Goal: Task Accomplishment & Management: Use online tool/utility

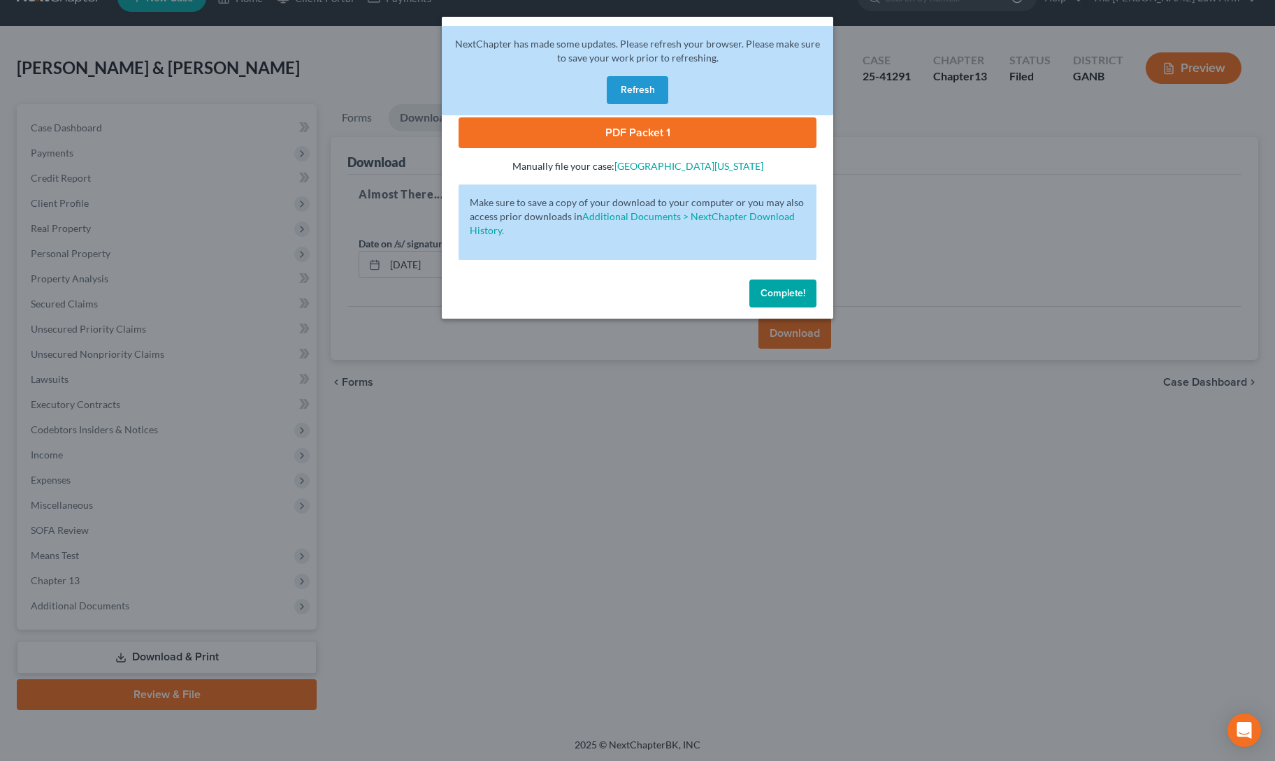
scroll to position [30, 0]
click at [621, 82] on button "Refresh" at bounding box center [638, 90] width 62 height 28
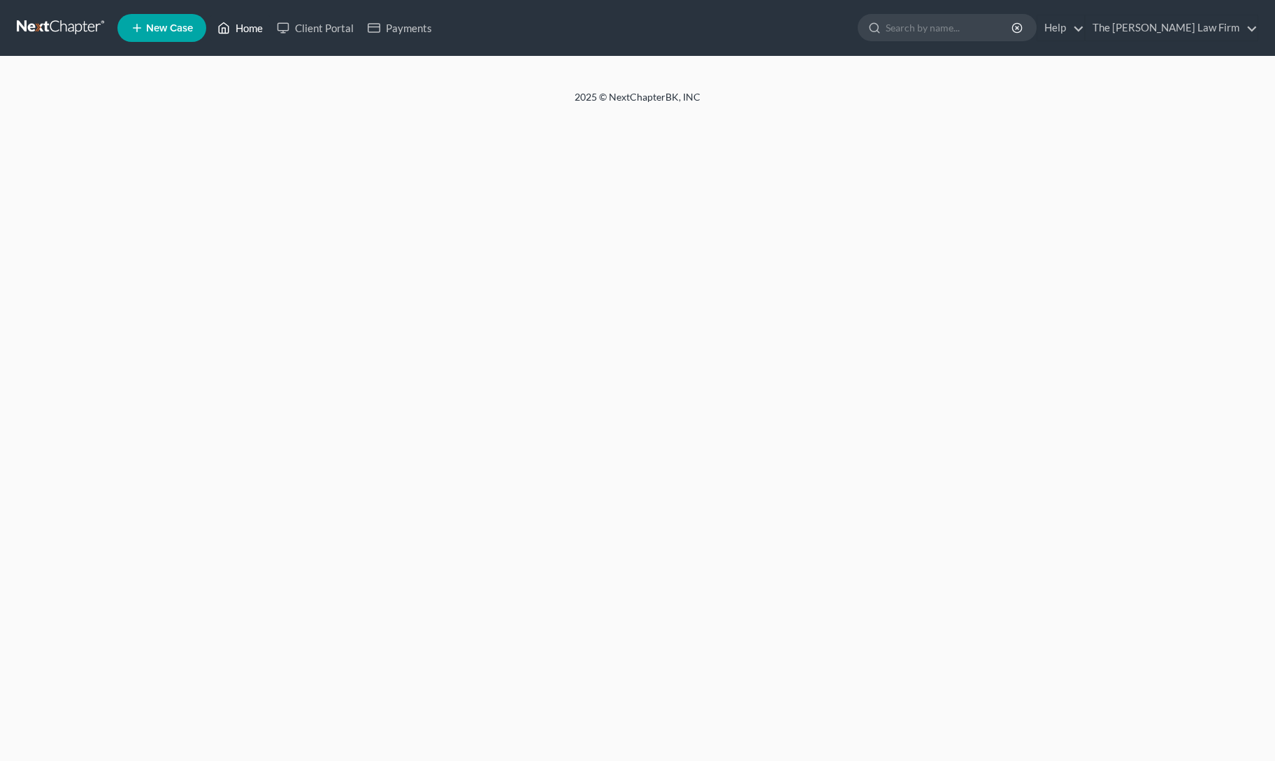
click at [243, 29] on link "Home" at bounding box center [239, 27] width 59 height 25
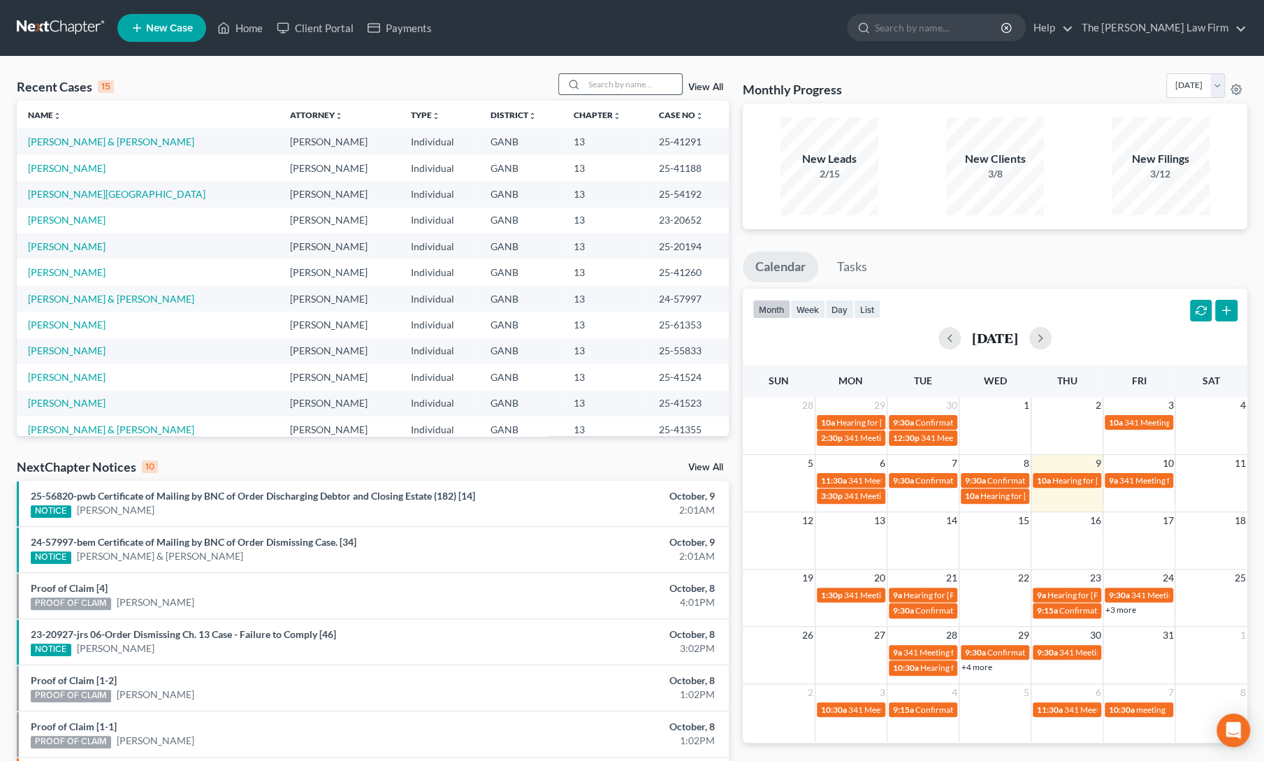
click at [637, 87] on input "search" at bounding box center [633, 84] width 98 height 20
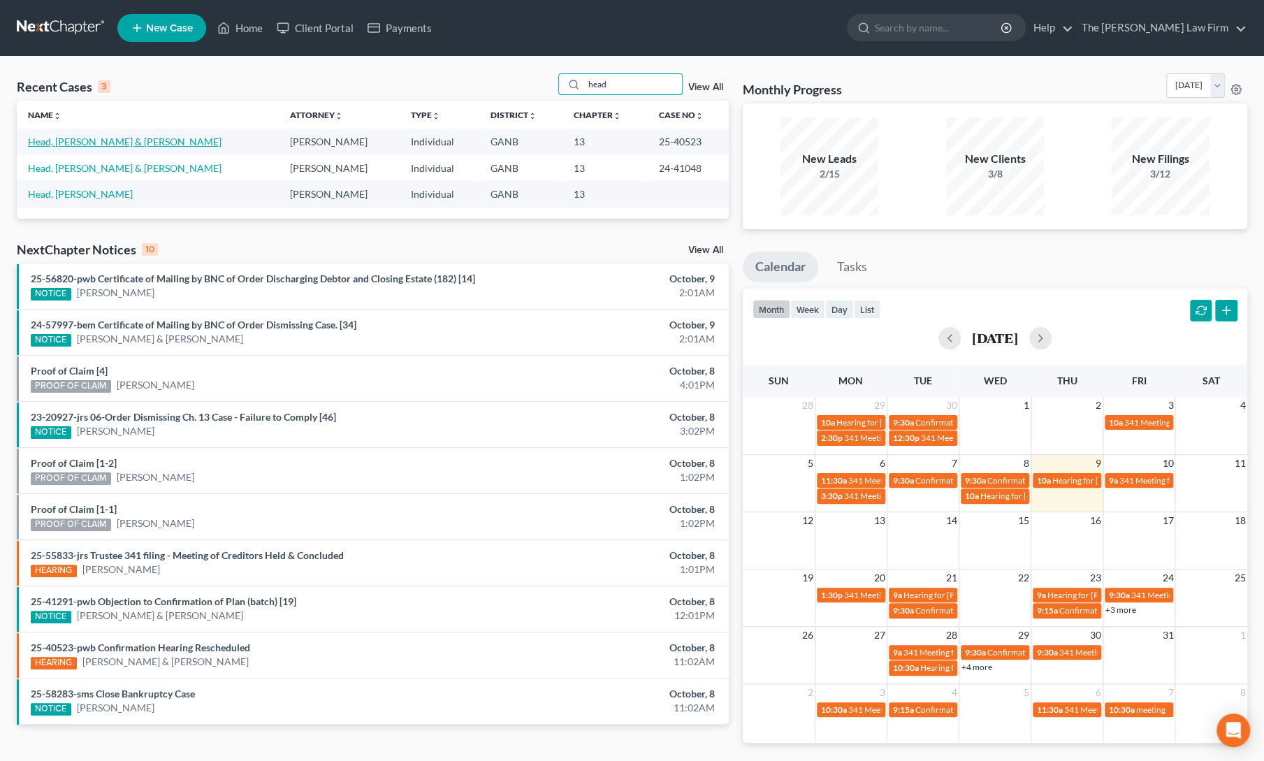
type input "head"
click at [99, 145] on link "Head, [PERSON_NAME] & [PERSON_NAME]" at bounding box center [125, 142] width 194 height 12
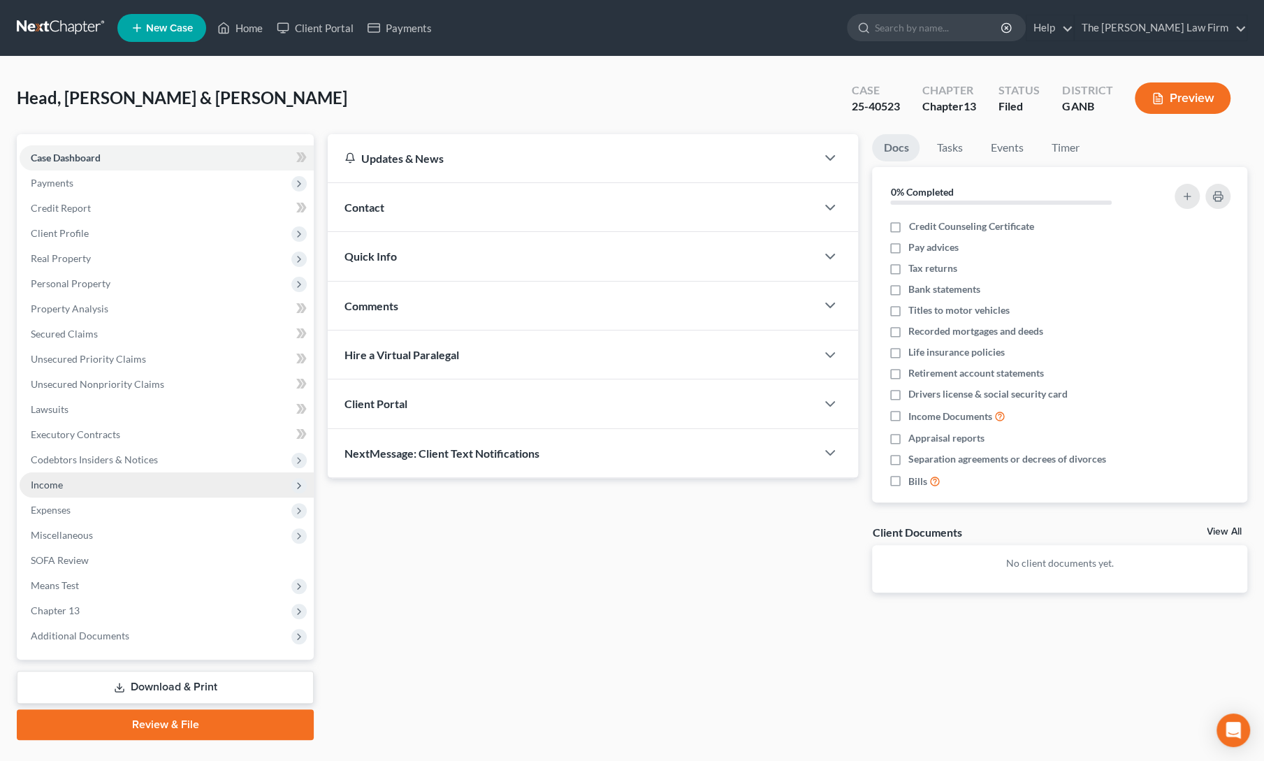
click at [71, 487] on span "Income" at bounding box center [167, 484] width 294 height 25
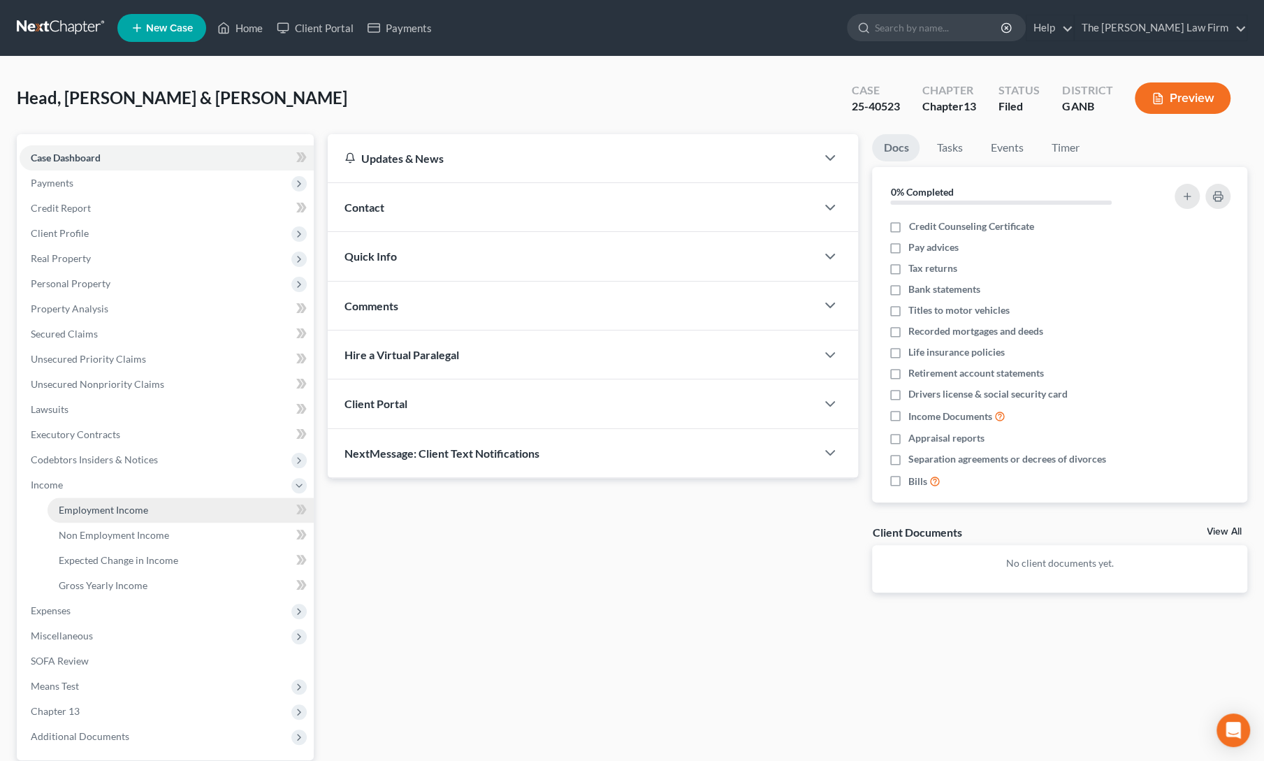
click at [80, 510] on span "Employment Income" at bounding box center [103, 510] width 89 height 12
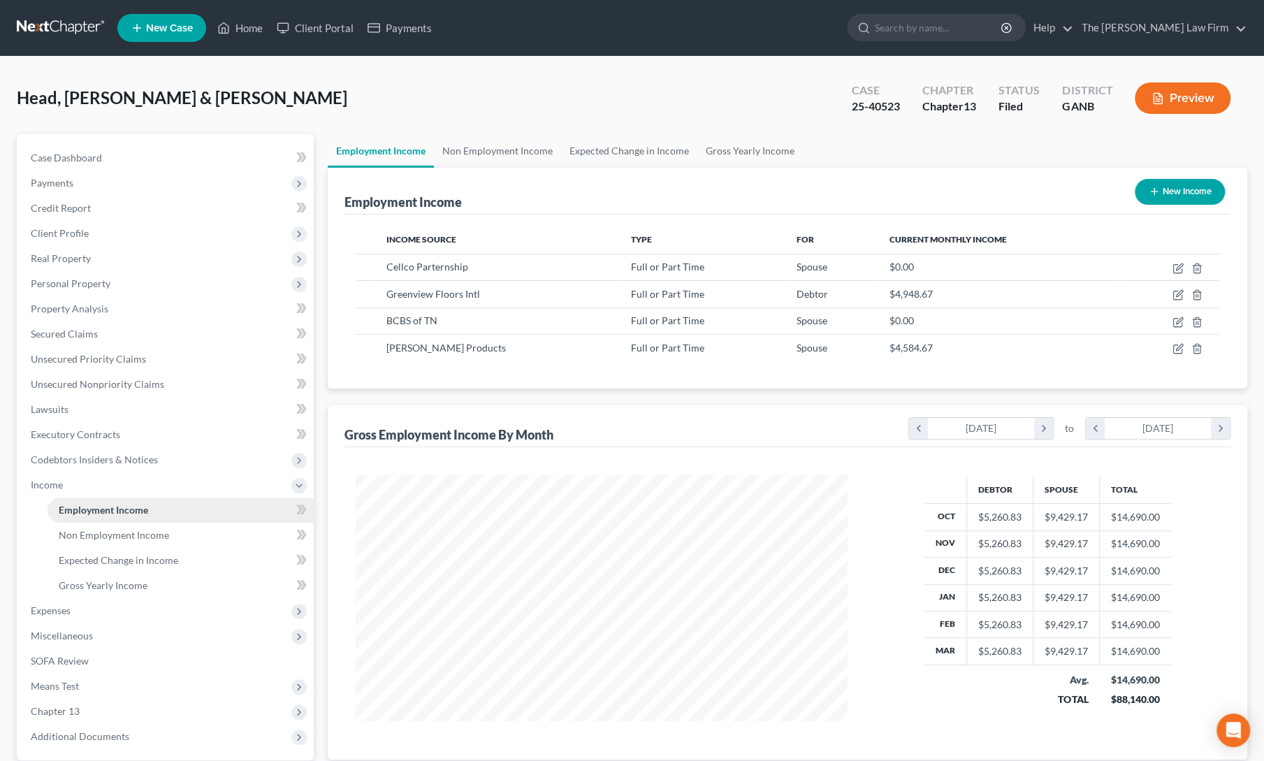
scroll to position [249, 520]
click at [486, 137] on link "Non Employment Income" at bounding box center [497, 151] width 127 height 34
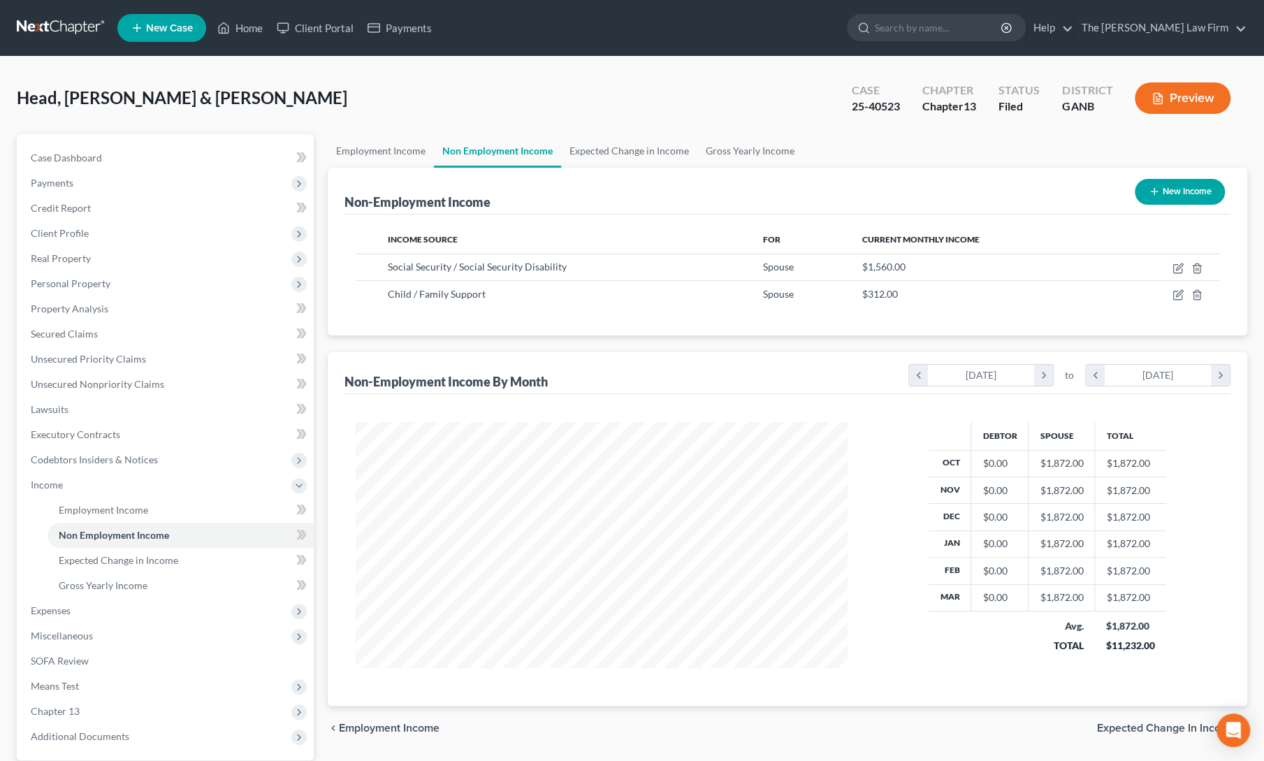
scroll to position [249, 520]
click at [67, 330] on span "Secured Claims" at bounding box center [64, 334] width 67 height 12
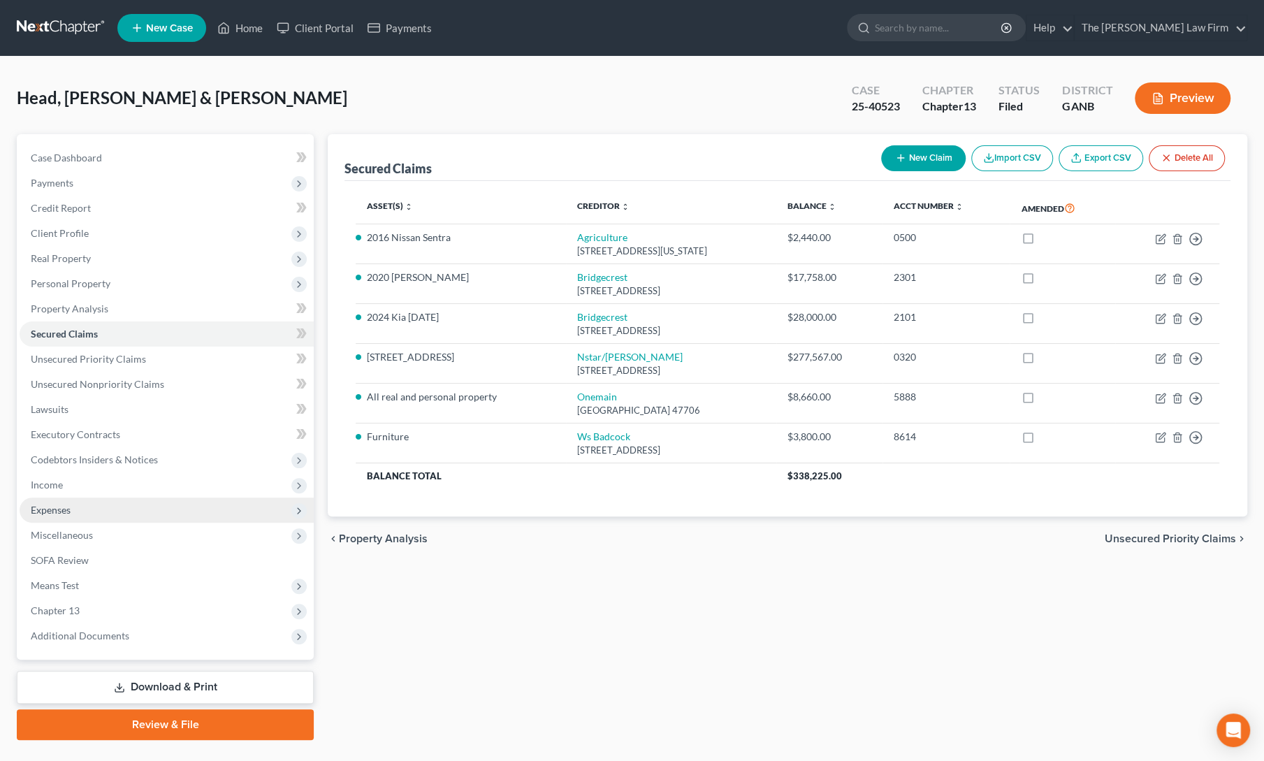
click at [41, 503] on span "Expenses" at bounding box center [167, 510] width 294 height 25
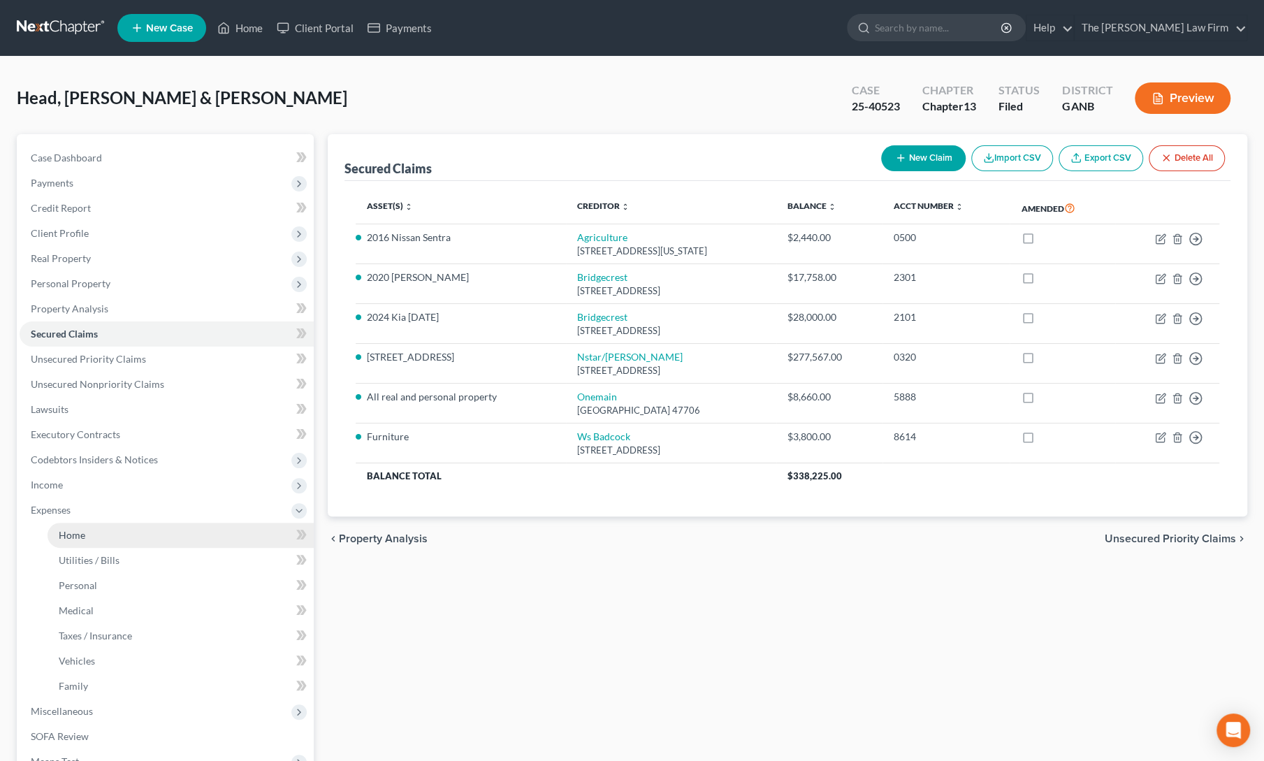
click at [78, 533] on span "Home" at bounding box center [72, 535] width 27 height 12
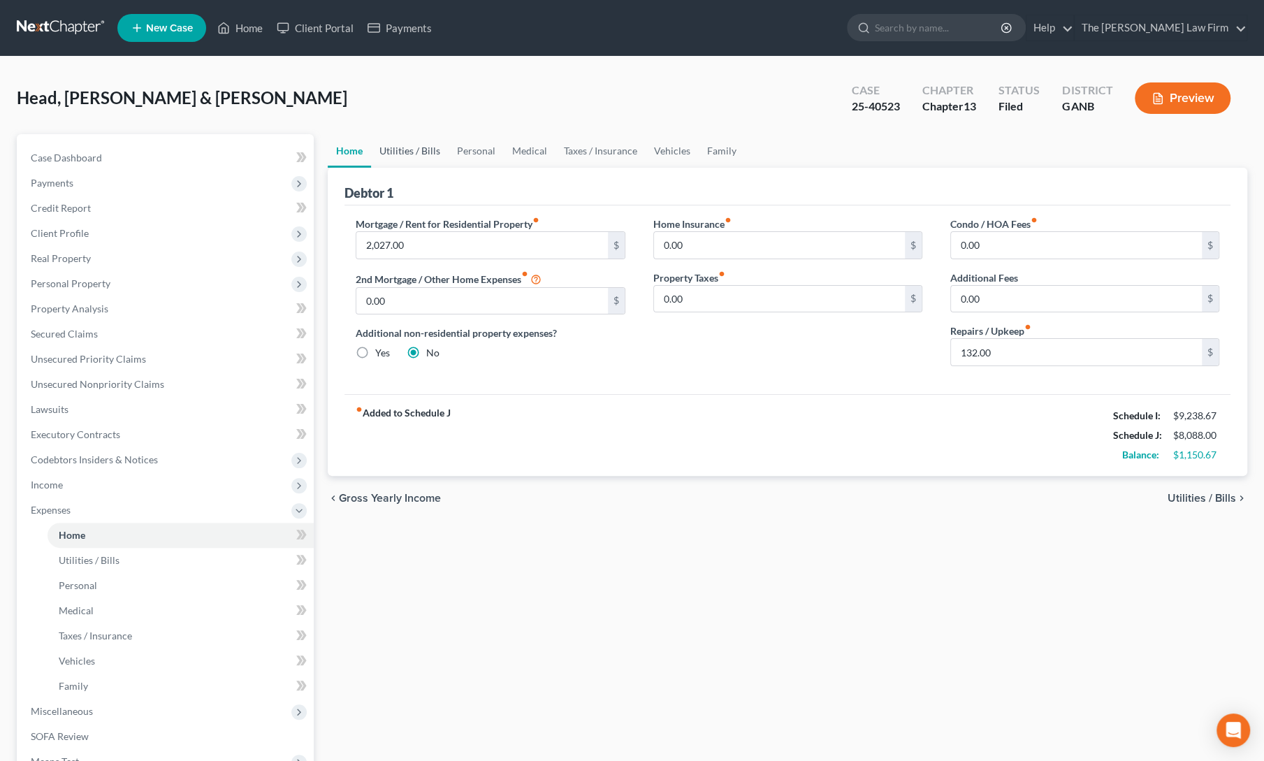
click at [392, 150] on link "Utilities / Bills" at bounding box center [410, 151] width 78 height 34
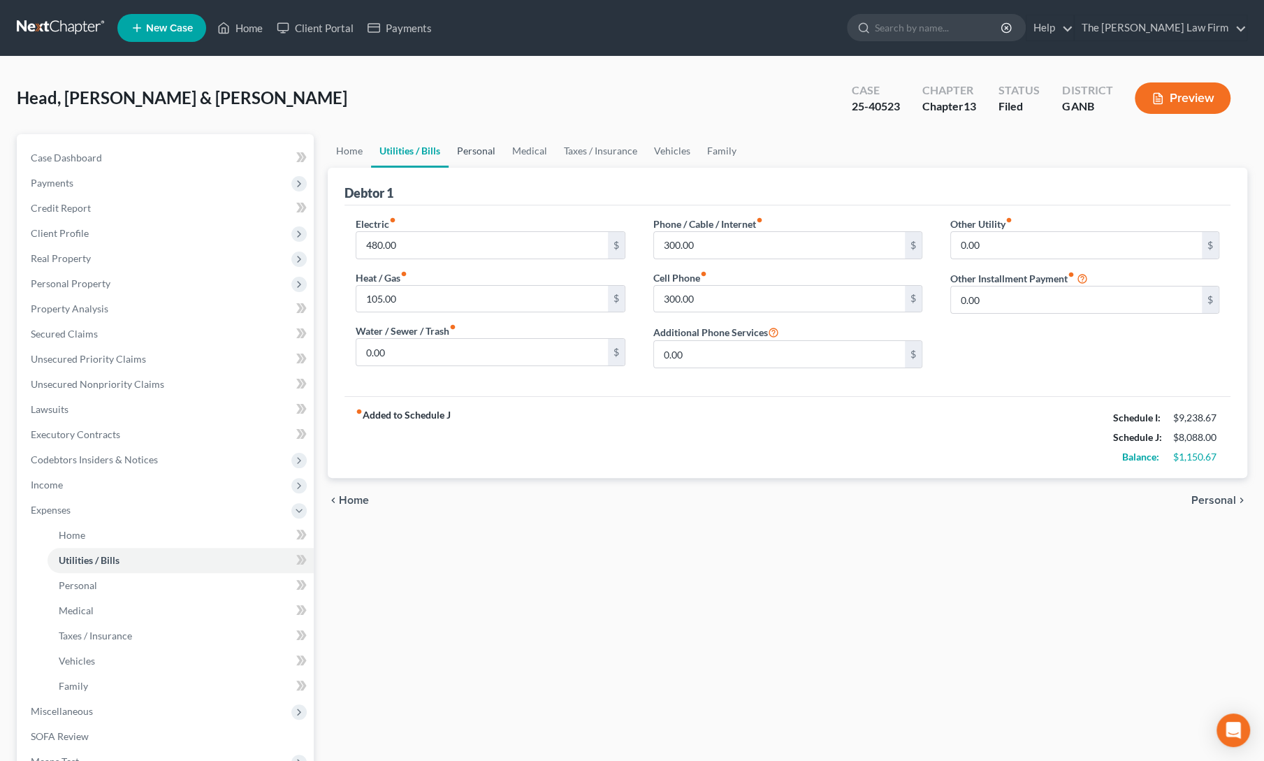
click at [494, 143] on link "Personal" at bounding box center [476, 151] width 55 height 34
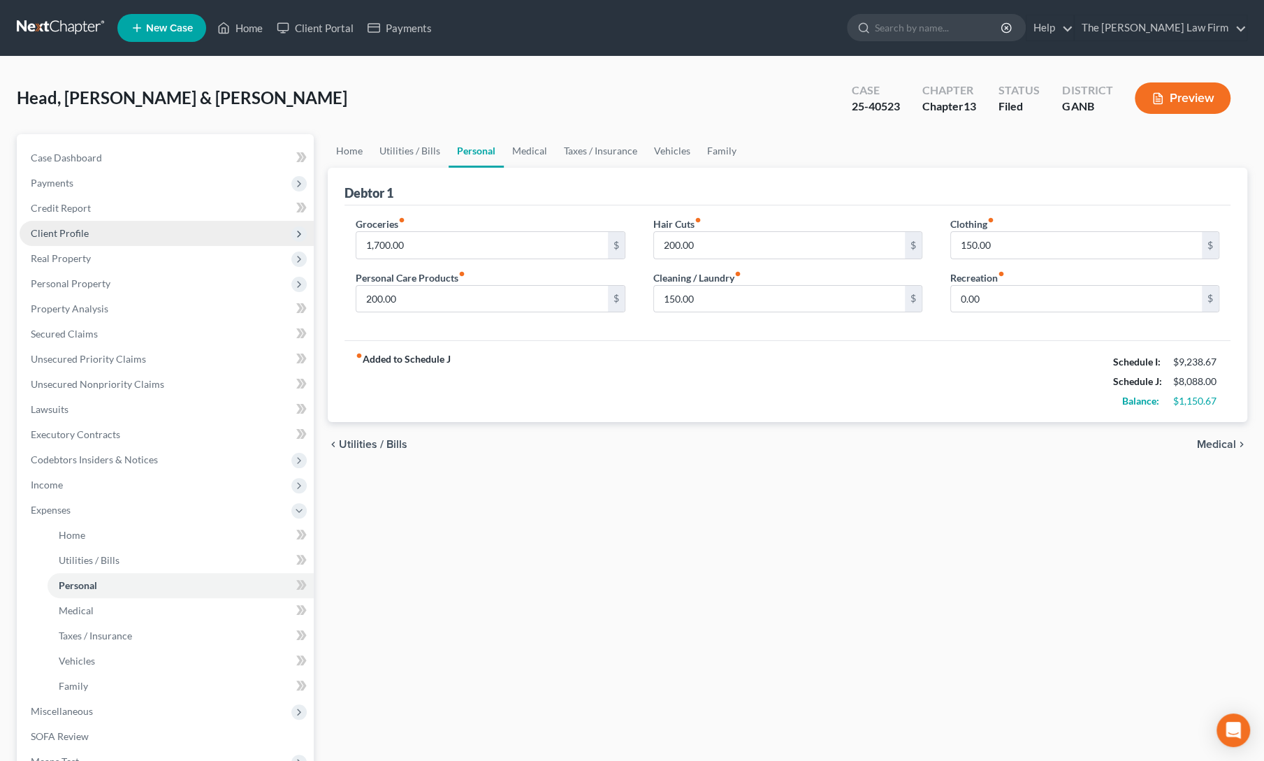
click at [70, 237] on span "Client Profile" at bounding box center [60, 233] width 58 height 12
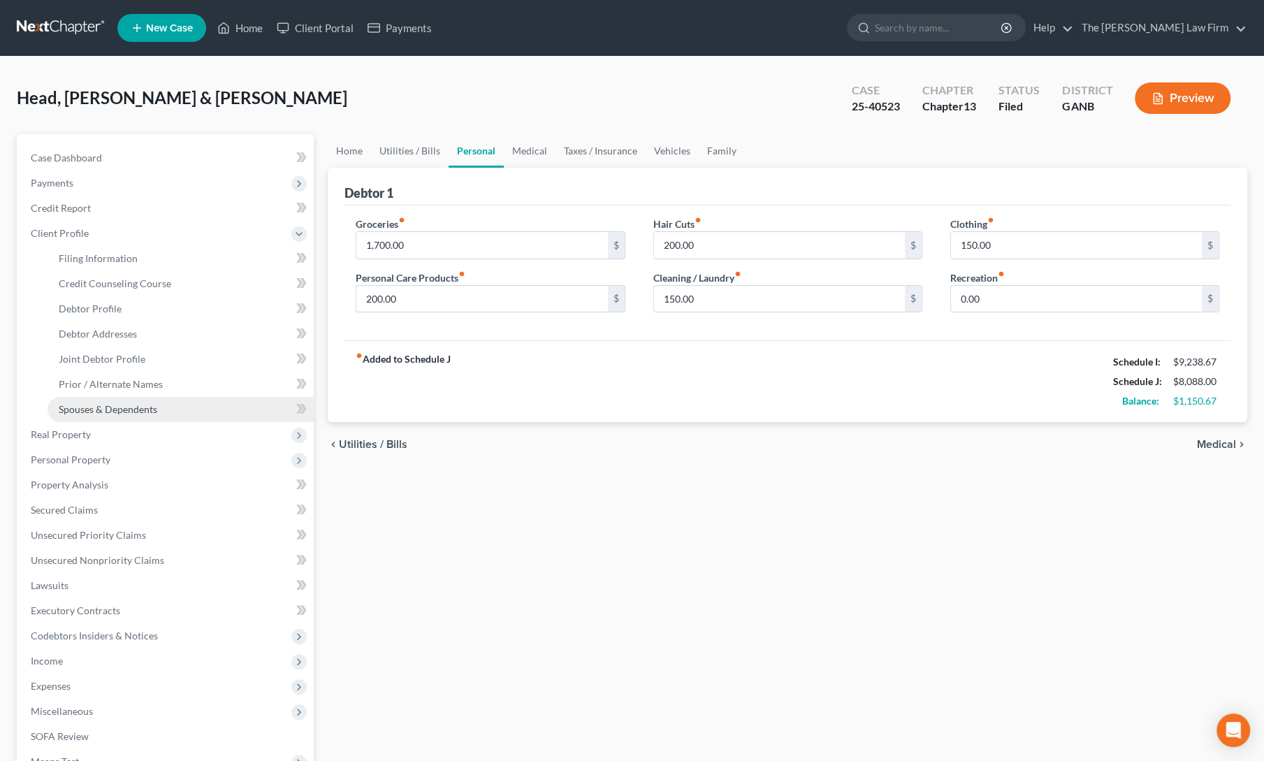
click at [92, 409] on span "Spouses & Dependents" at bounding box center [108, 409] width 99 height 12
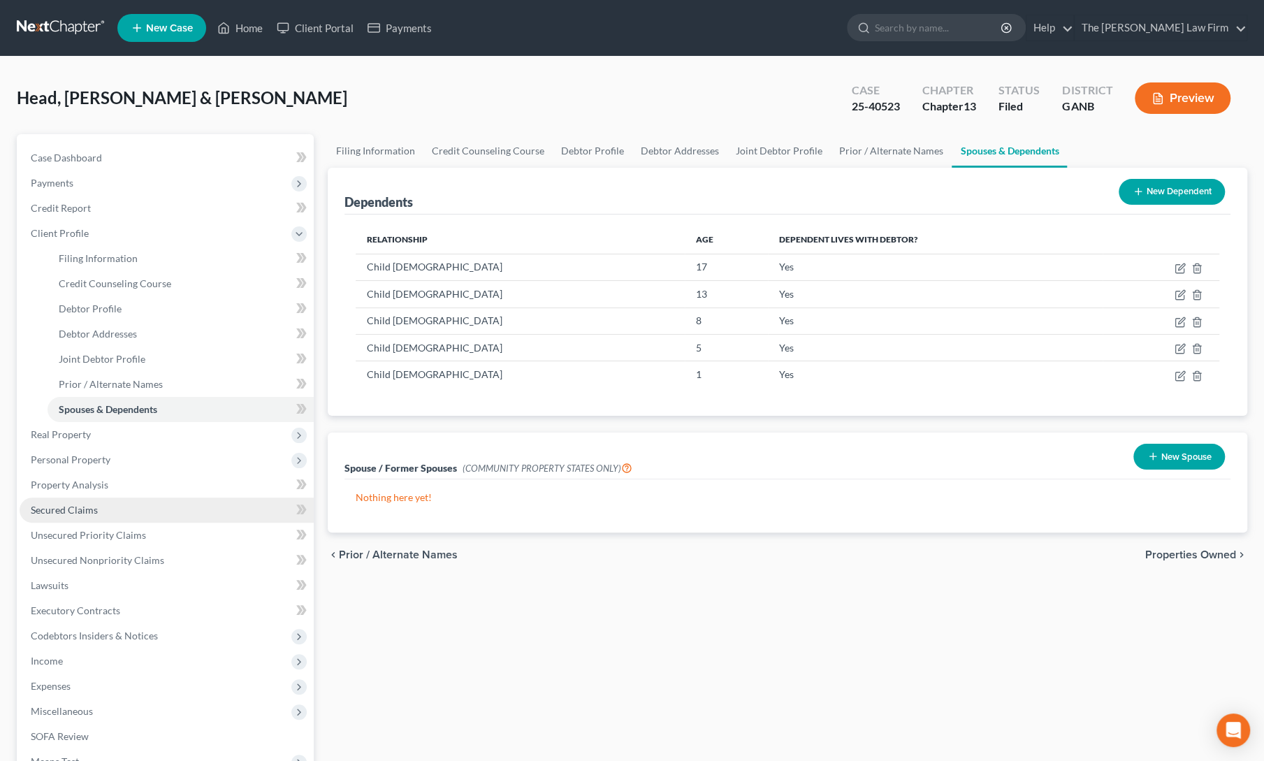
click at [58, 508] on span "Secured Claims" at bounding box center [64, 510] width 67 height 12
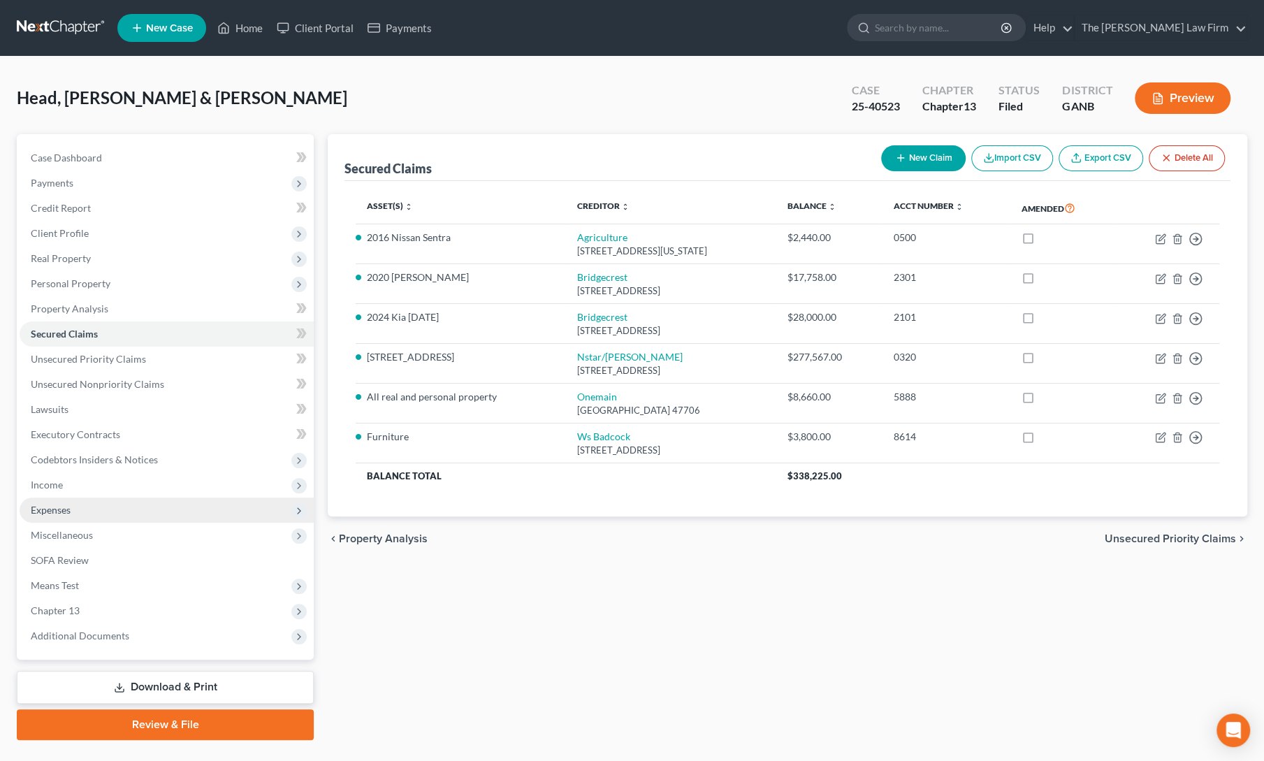
click at [41, 507] on span "Expenses" at bounding box center [51, 510] width 40 height 12
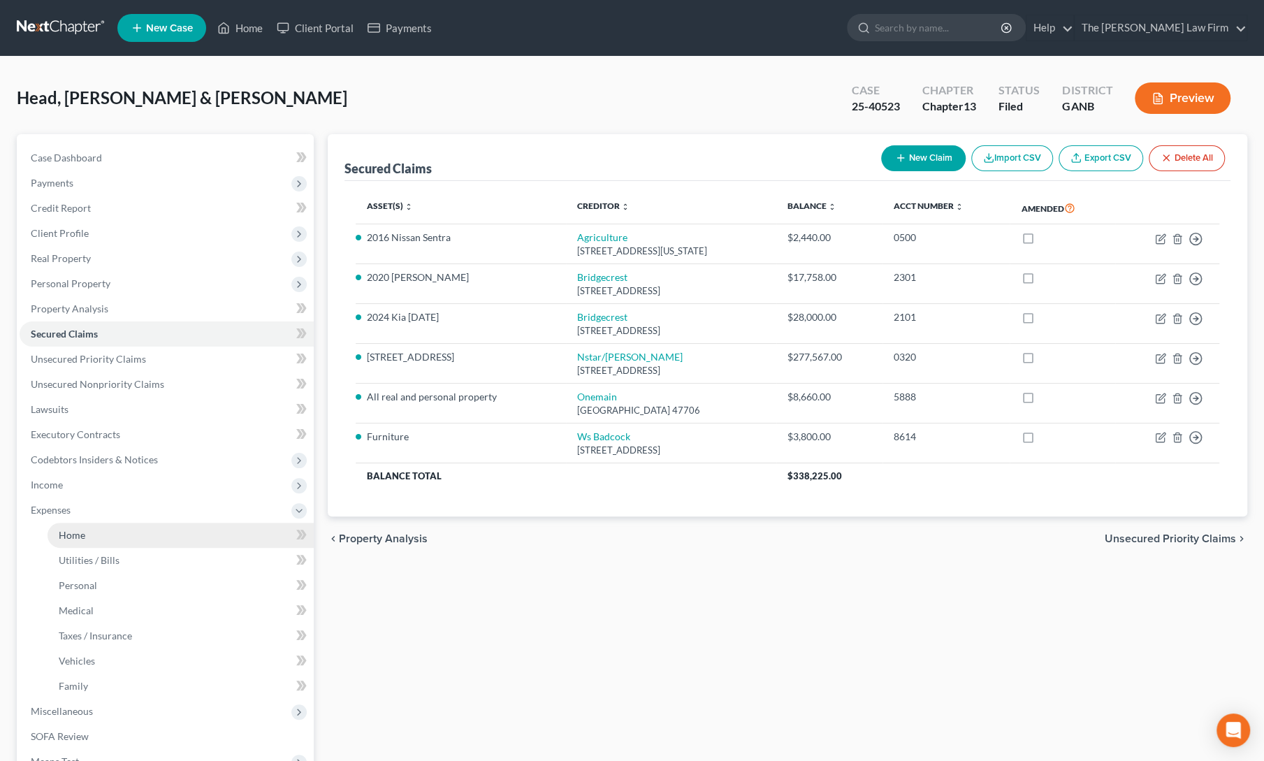
click at [66, 532] on span "Home" at bounding box center [72, 535] width 27 height 12
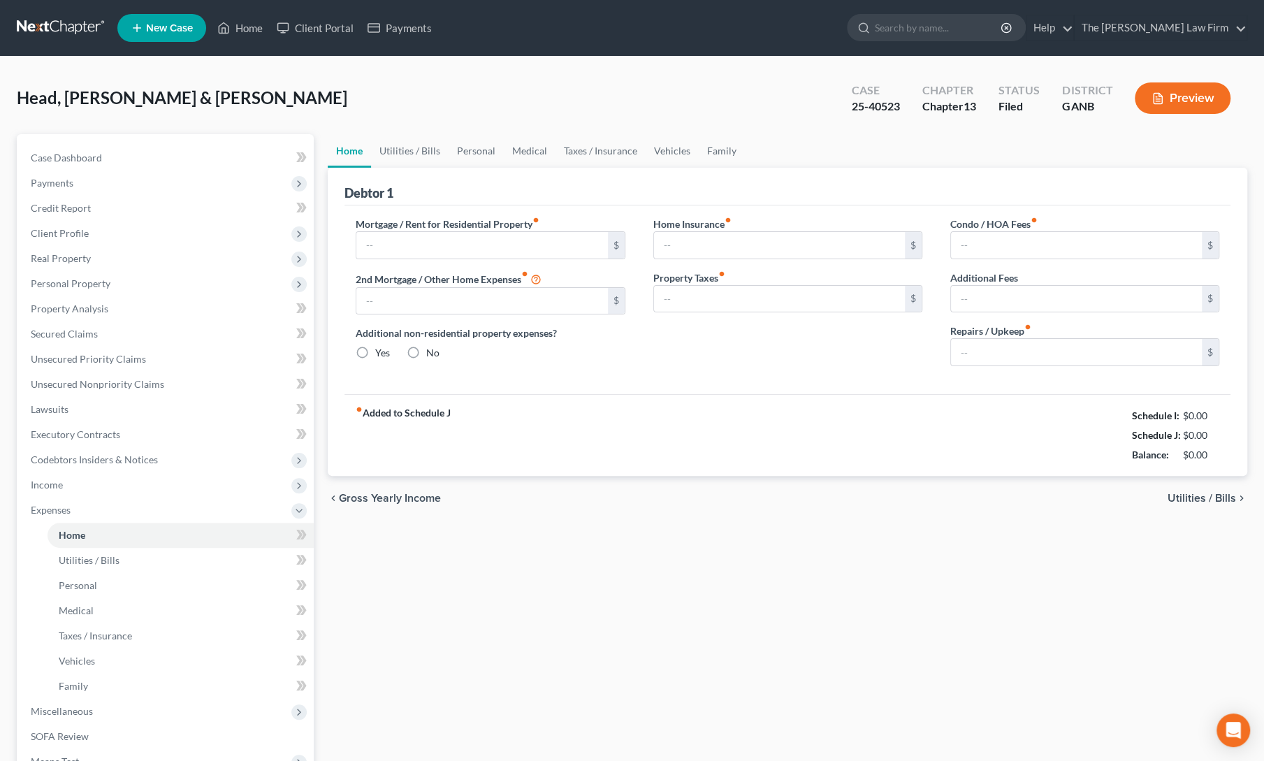
type input "2,027.00"
type input "0.00"
radio input "true"
type input "0.00"
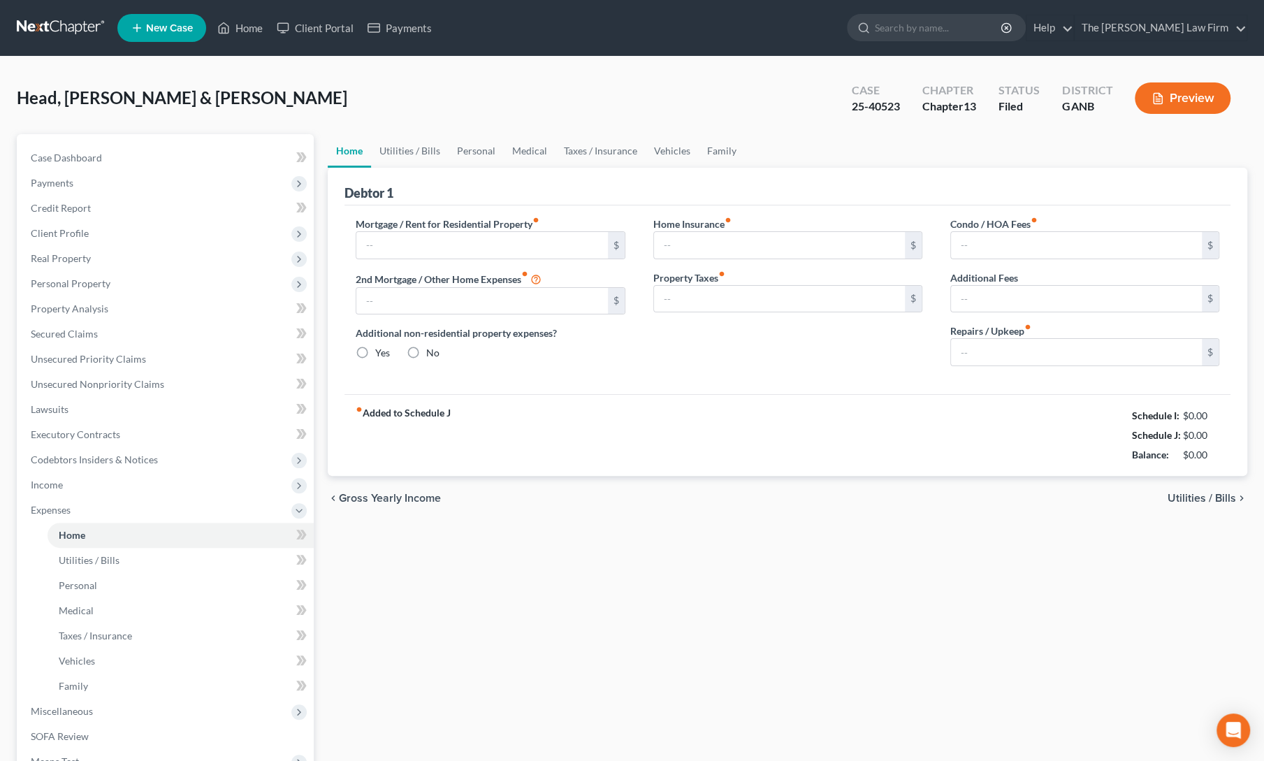
type input "0.00"
type input "132.00"
click at [66, 259] on span "Real Property" at bounding box center [61, 258] width 60 height 12
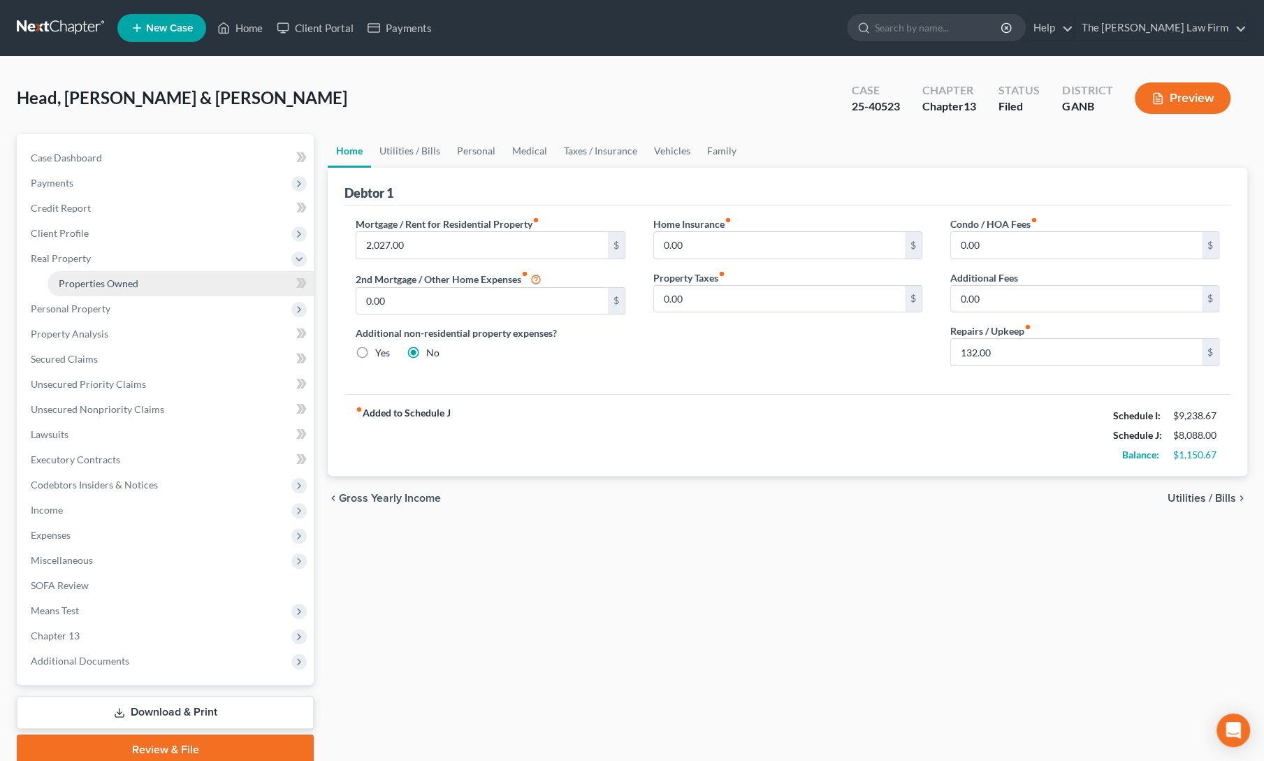
click at [78, 279] on span "Properties Owned" at bounding box center [99, 283] width 80 height 12
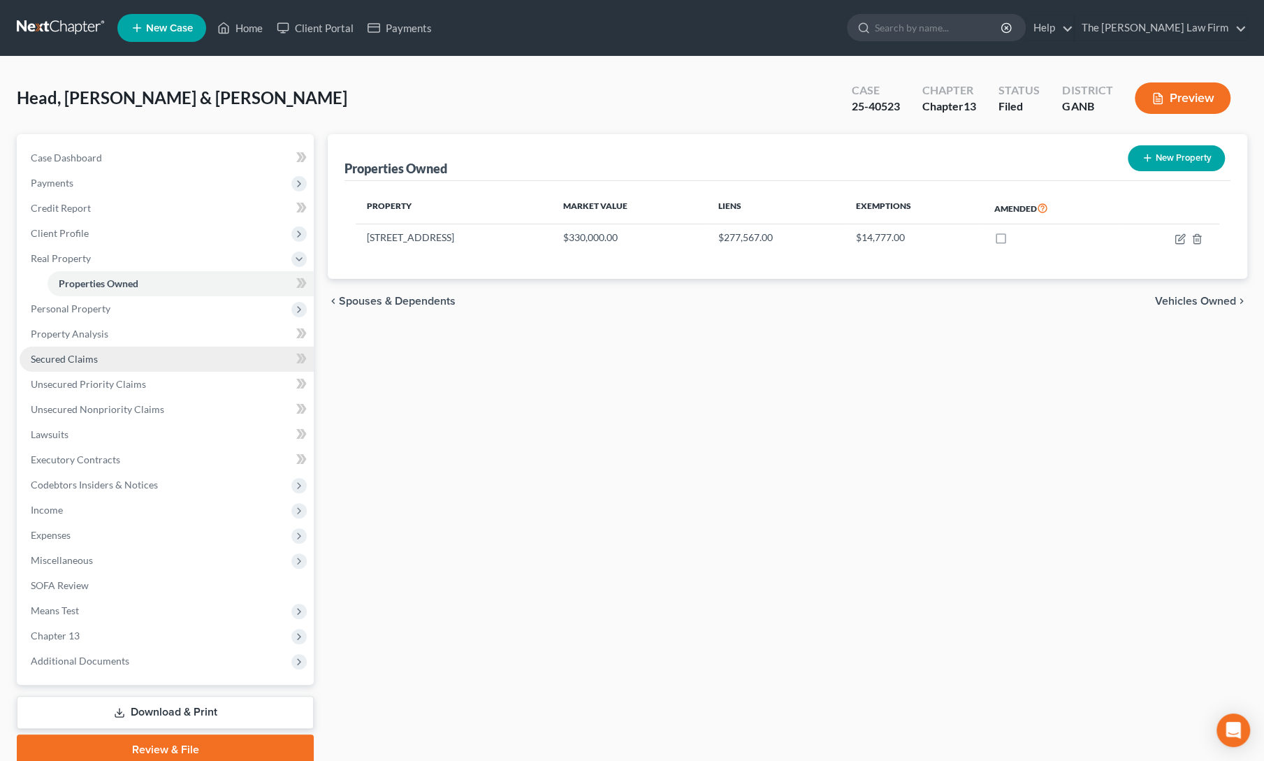
click at [82, 356] on span "Secured Claims" at bounding box center [64, 359] width 67 height 12
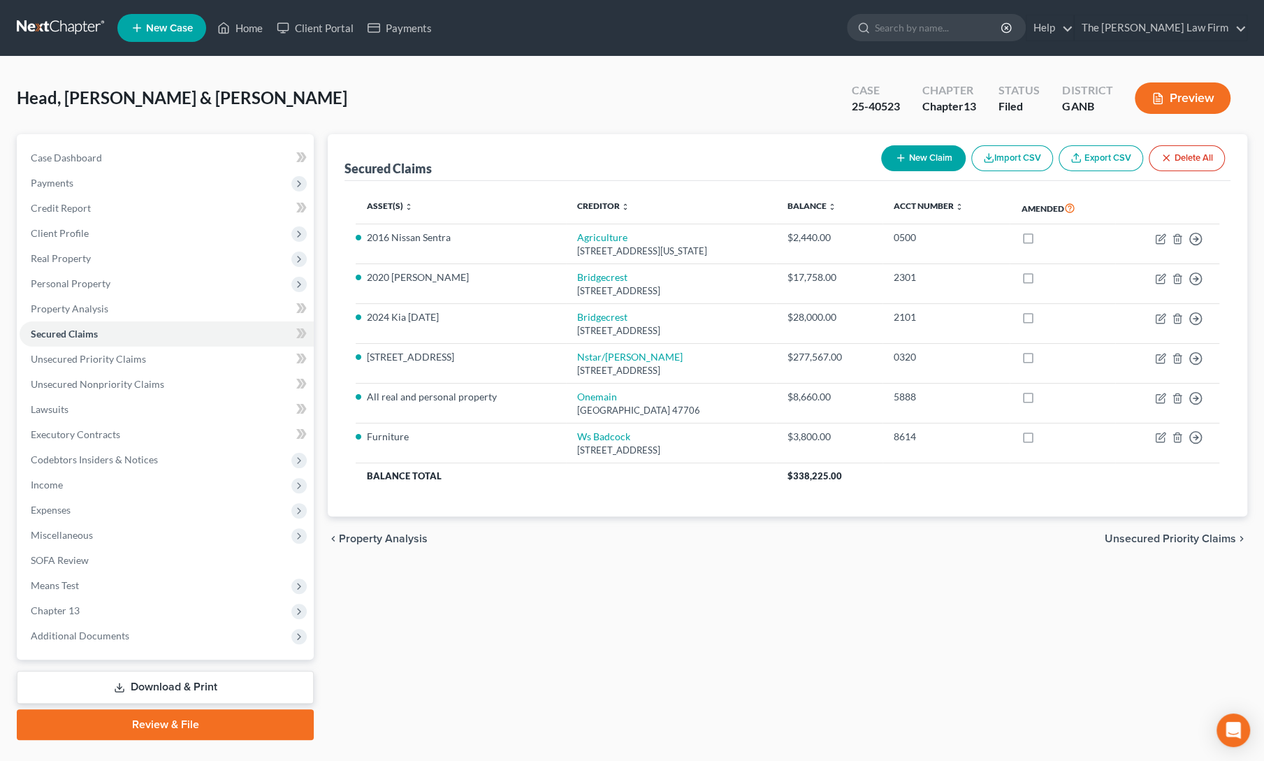
click at [605, 598] on div "Secured Claims New Claim Import CSV Export CSV Delete All Asset(s) expand_more …" at bounding box center [788, 437] width 934 height 606
click at [62, 227] on span "Client Profile" at bounding box center [60, 233] width 58 height 12
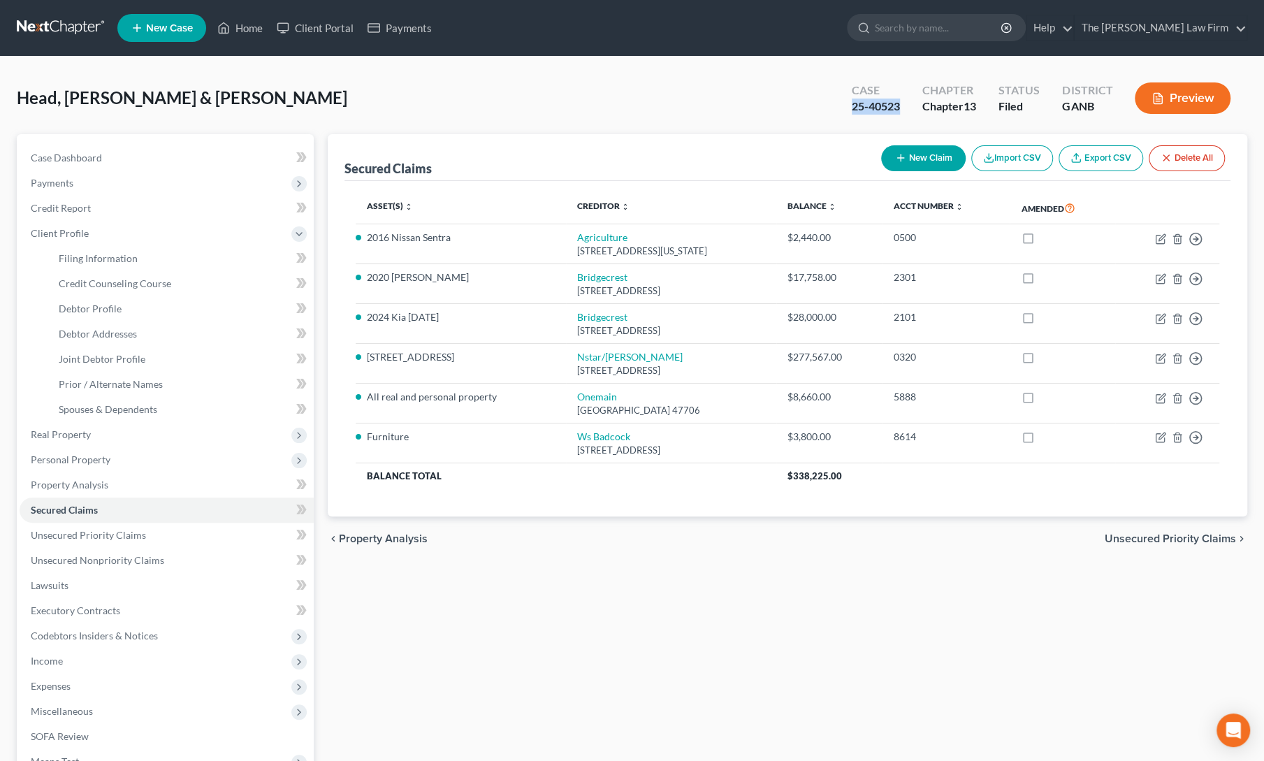
drag, startPoint x: 842, startPoint y: 104, endPoint x: 899, endPoint y: 108, distance: 56.8
click at [899, 108] on div "Case 25-40523" at bounding box center [876, 99] width 71 height 41
copy div "25-40523"
click at [239, 25] on link "Home" at bounding box center [239, 27] width 59 height 25
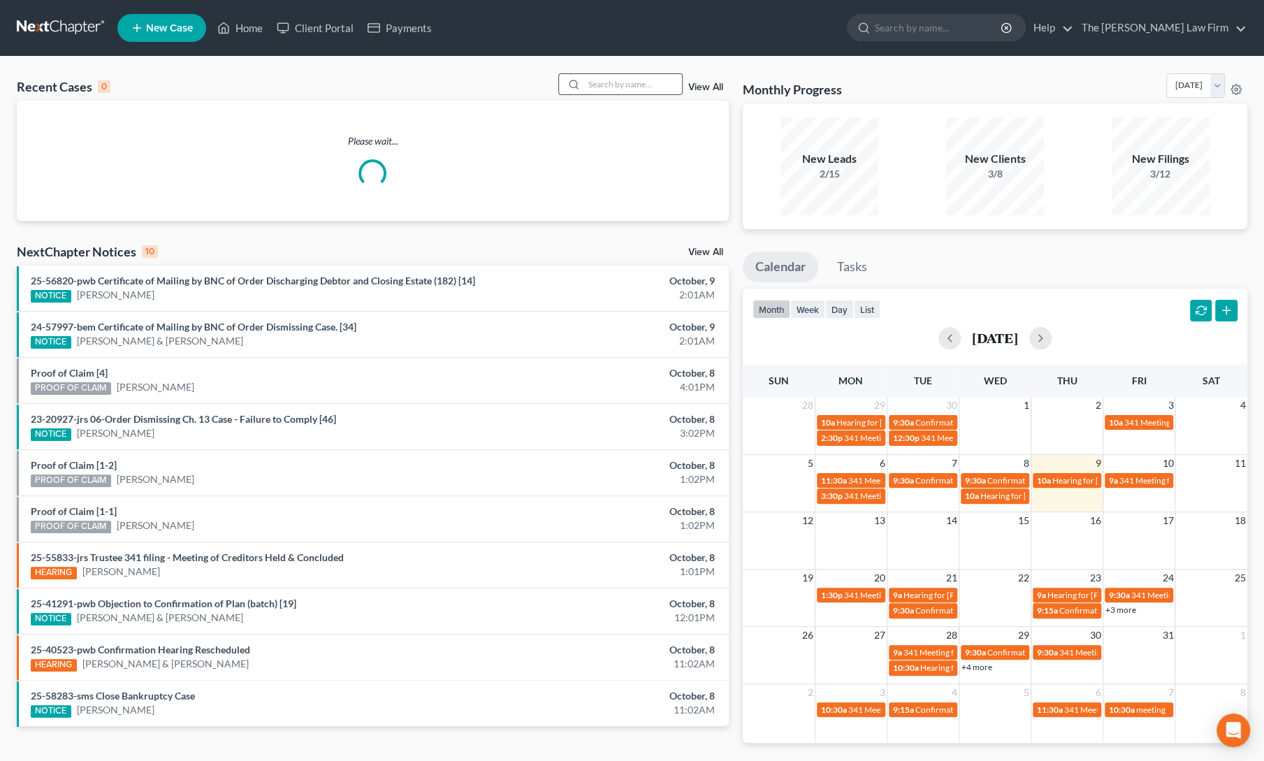
click at [626, 78] on input "search" at bounding box center [633, 84] width 98 height 20
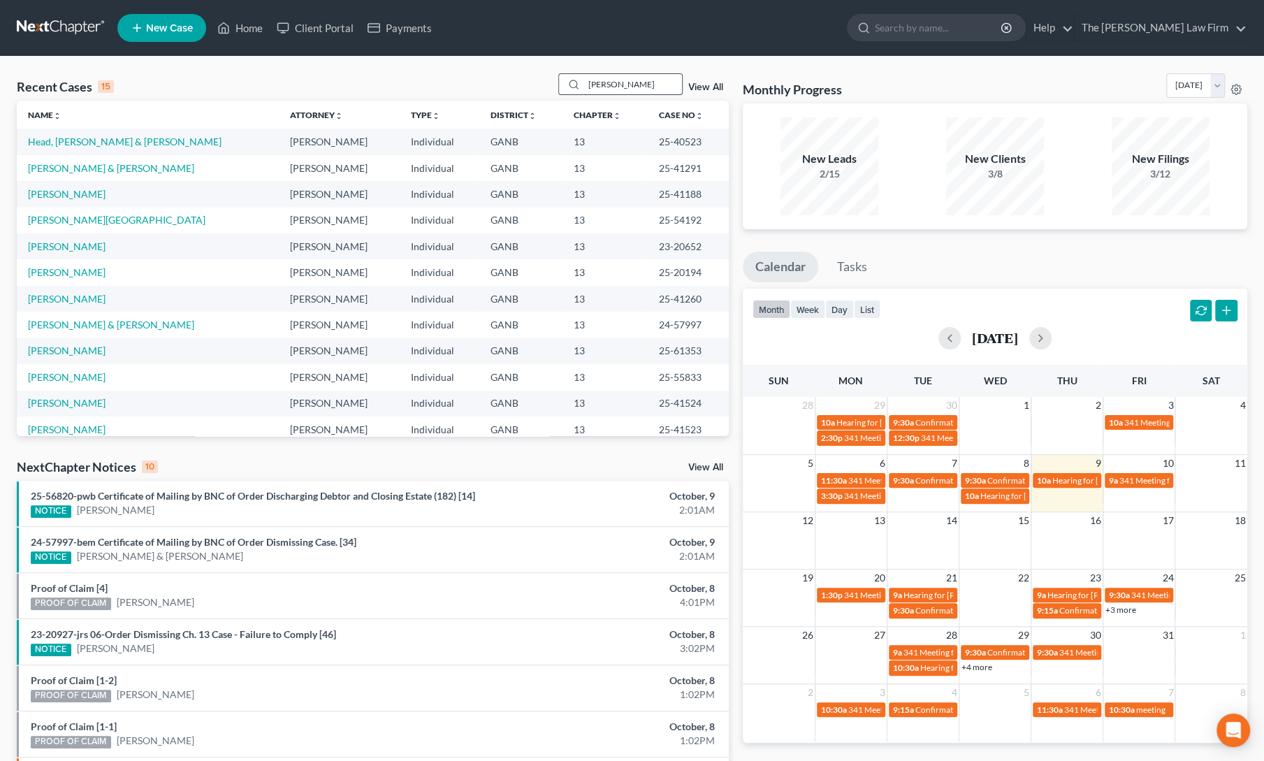
type input "[PERSON_NAME]"
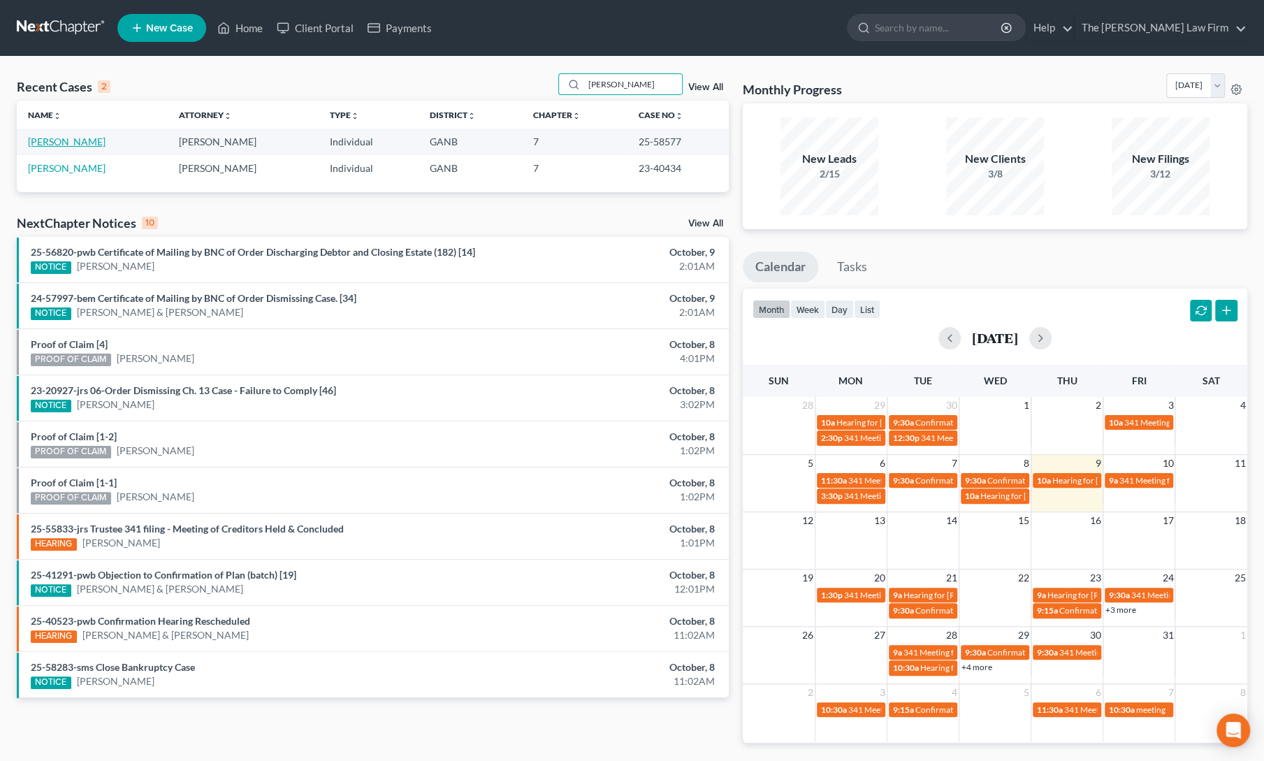
click at [36, 138] on link "[PERSON_NAME]" at bounding box center [67, 142] width 78 height 12
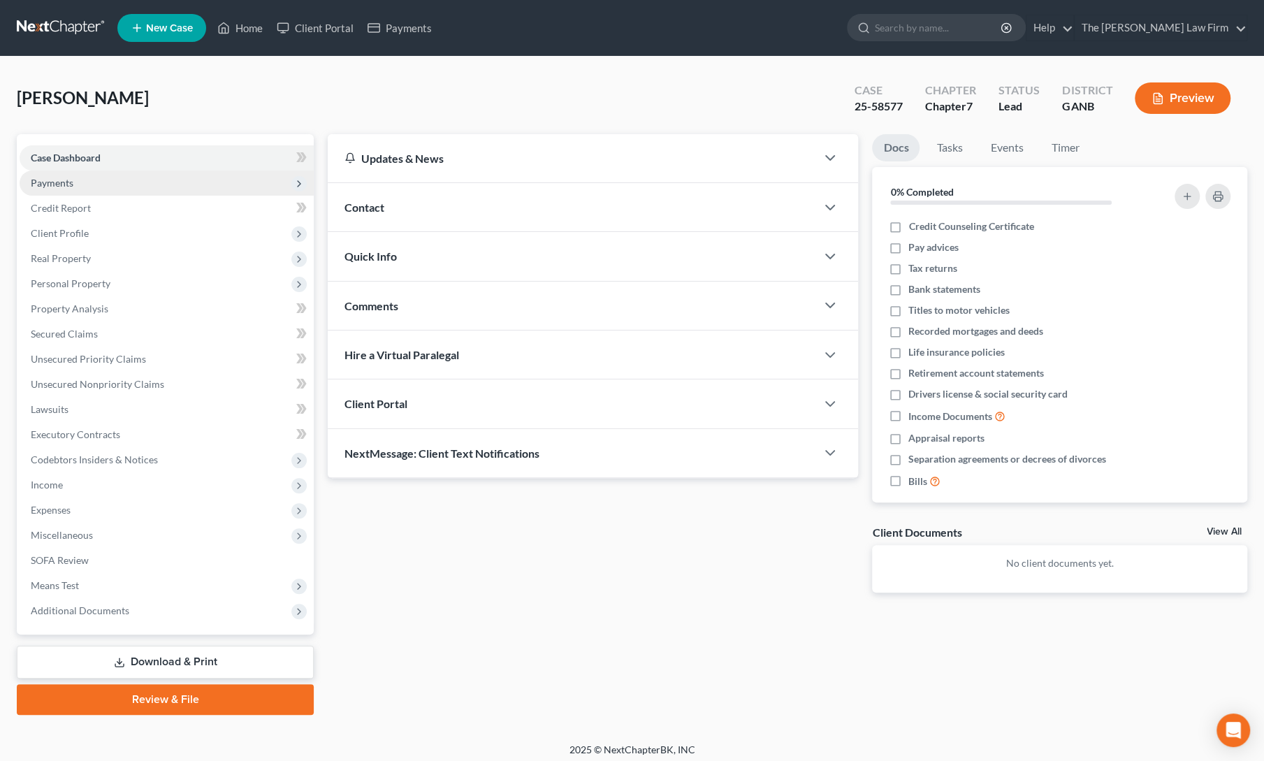
click at [43, 188] on span "Payments" at bounding box center [167, 183] width 294 height 25
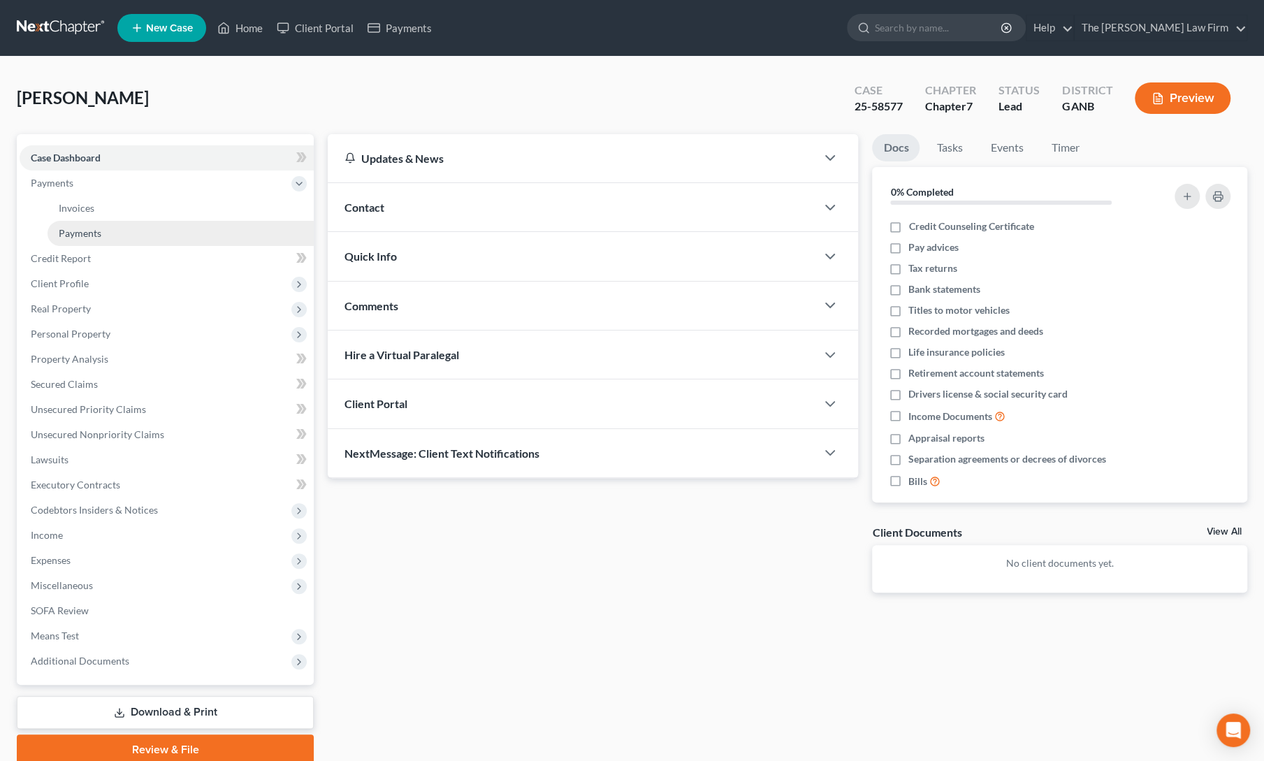
click at [68, 241] on link "Payments" at bounding box center [181, 233] width 266 height 25
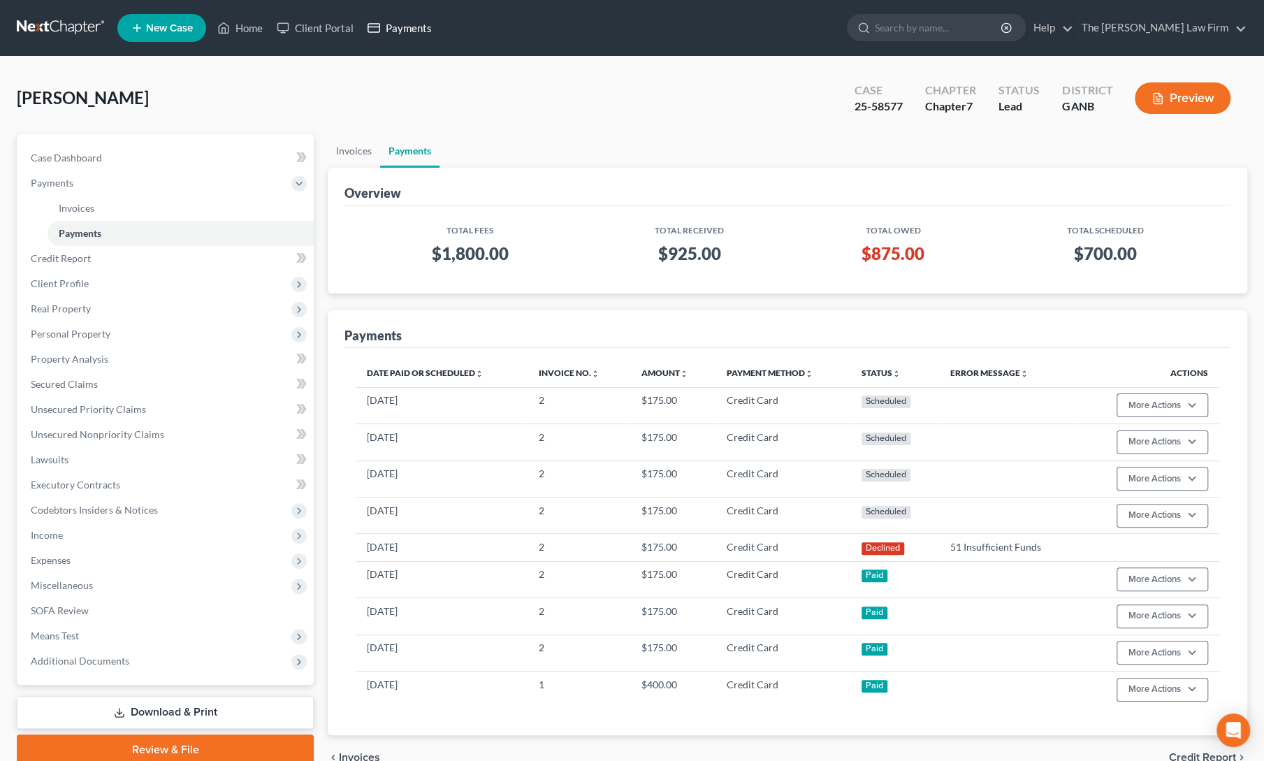
click at [405, 35] on link "Payments" at bounding box center [400, 27] width 78 height 25
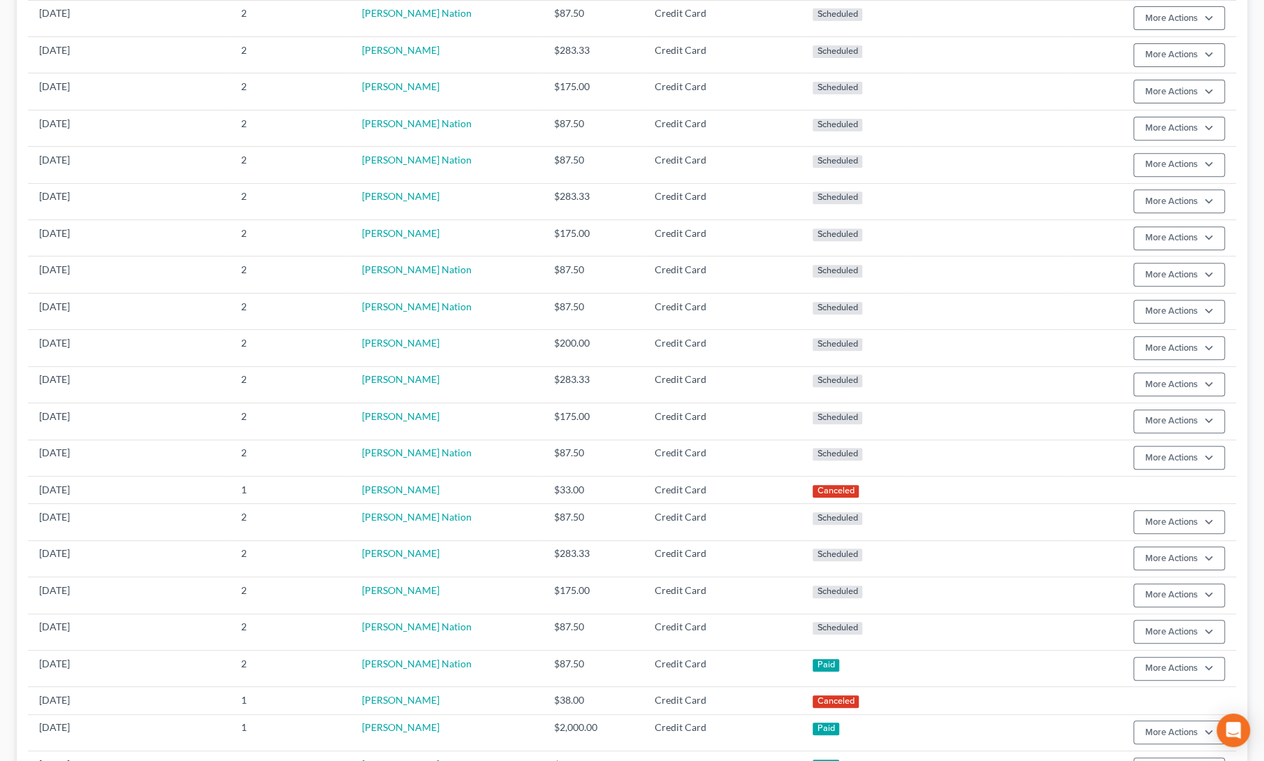
scroll to position [335, 0]
